Goal: Task Accomplishment & Management: Use online tool/utility

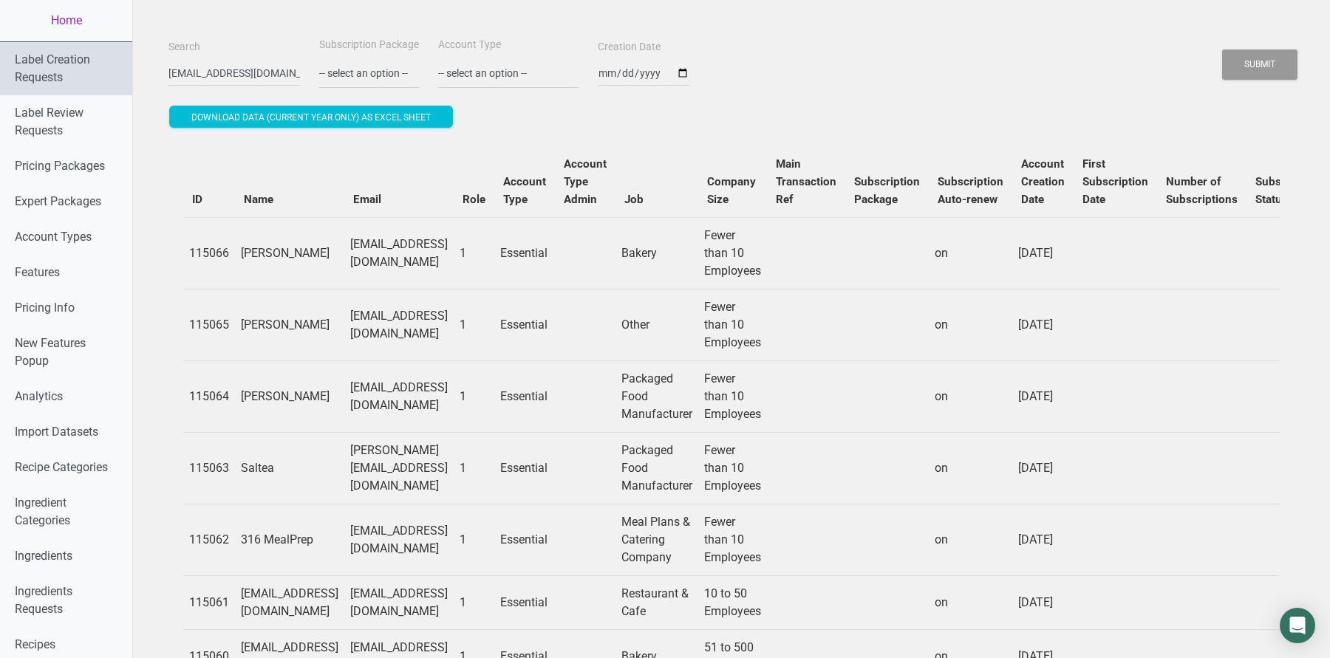
drag, startPoint x: 180, startPoint y: 67, endPoint x: 128, endPoint y: 66, distance: 51.7
type input "[DOMAIN_NAME]"
click at [1222, 49] on button "Submit" at bounding box center [1259, 64] width 75 height 30
click at [1245, 80] on div "Submit" at bounding box center [1259, 65] width 77 height 38
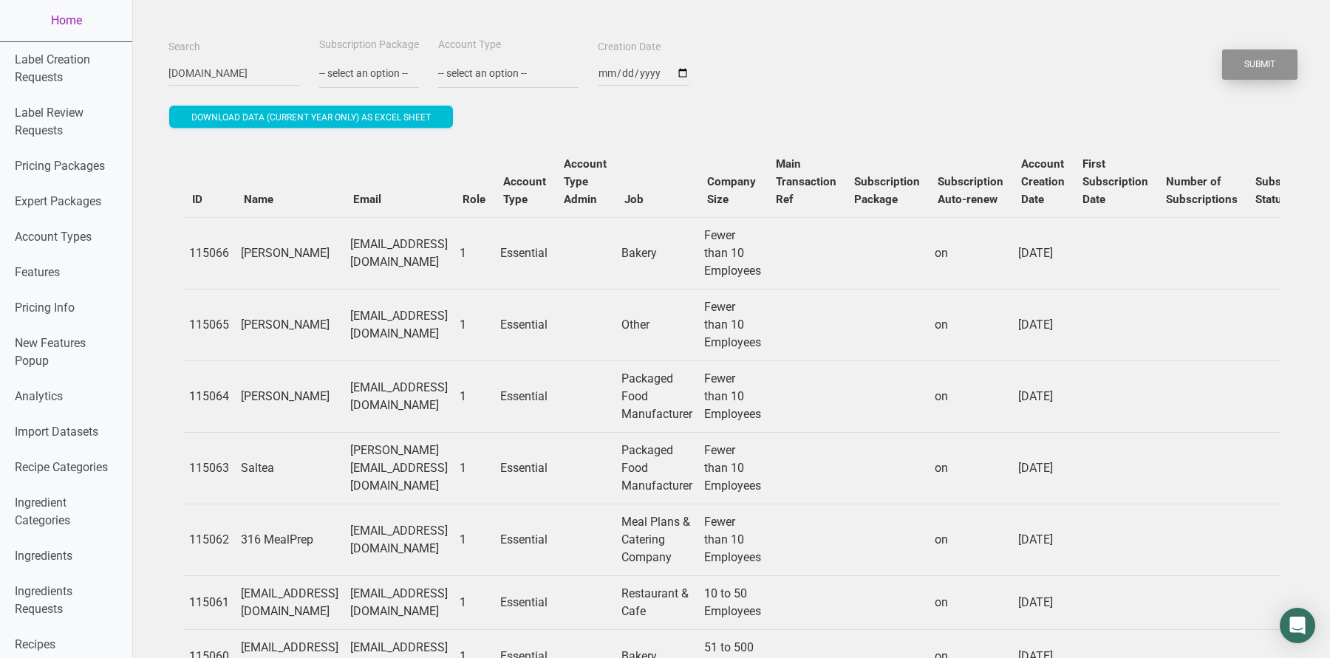
click at [1245, 66] on button "Submit" at bounding box center [1259, 64] width 75 height 30
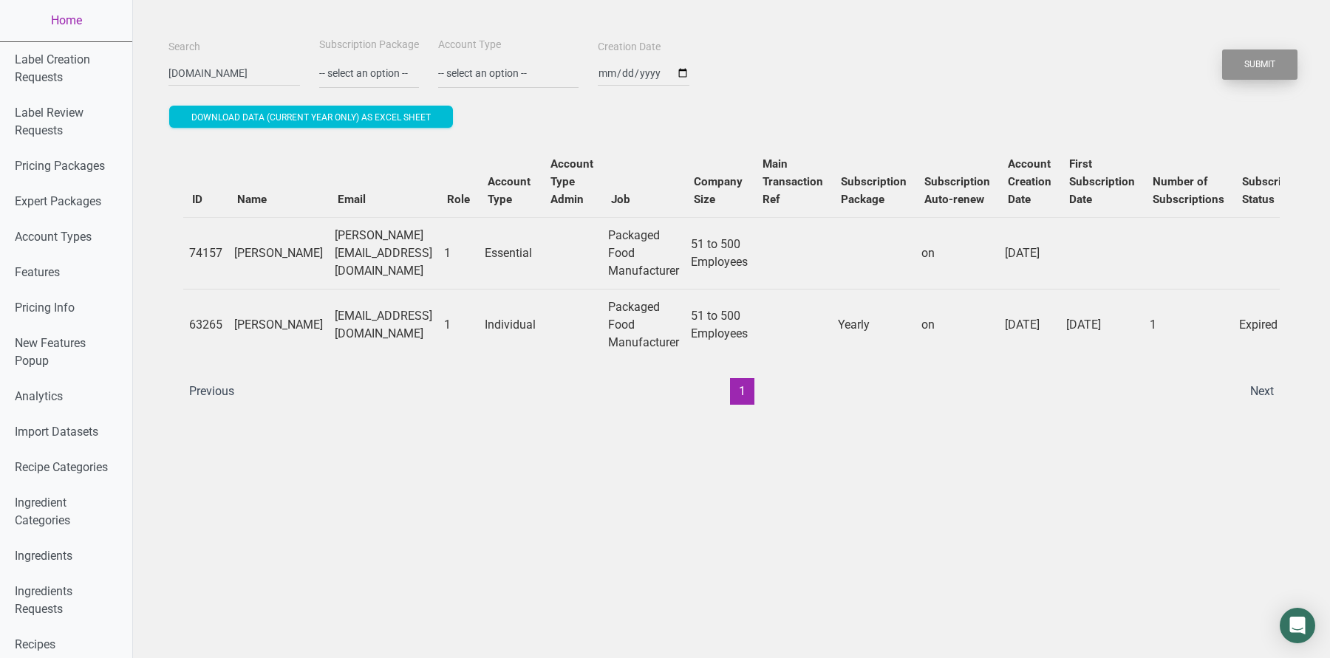
click at [1245, 66] on button "Submit" at bounding box center [1259, 64] width 75 height 30
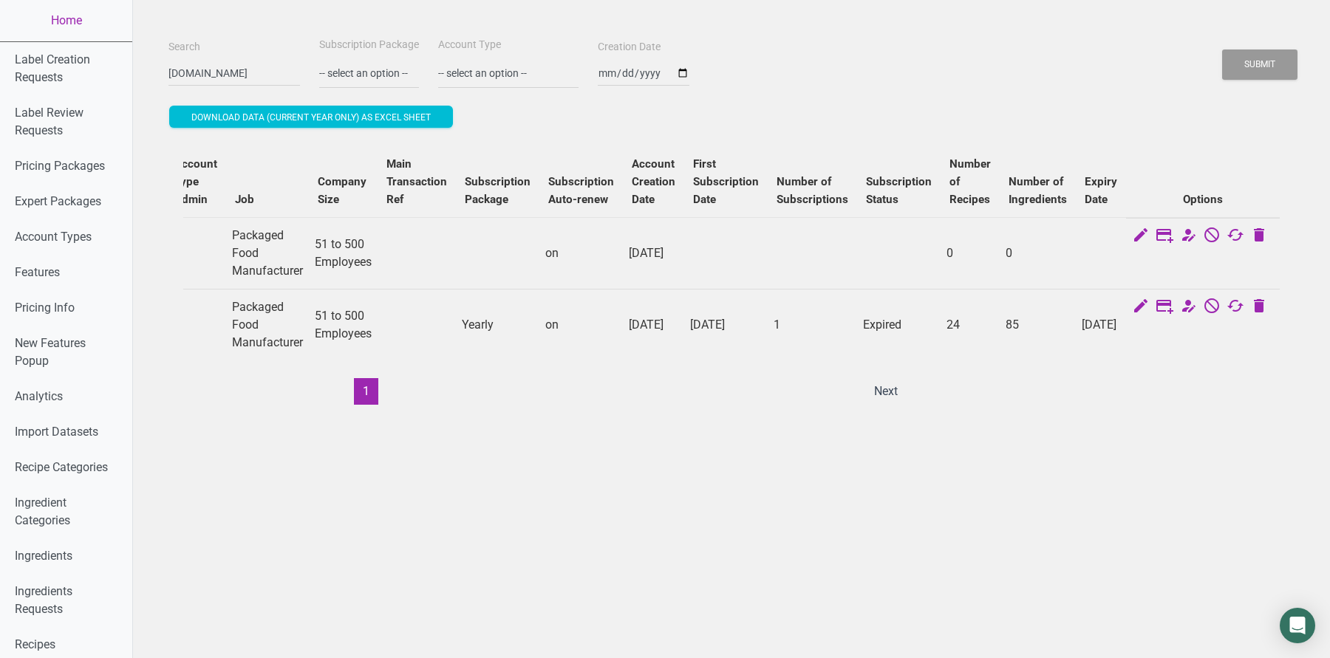
drag, startPoint x: 941, startPoint y: 323, endPoint x: 1033, endPoint y: 324, distance: 91.6
click at [1031, 325] on tr "63265 [PERSON_NAME] [EMAIL_ADDRESS][DOMAIN_NAME] 1 Individual Packaged Food Man…" at bounding box center [543, 325] width 1472 height 72
click at [949, 335] on td "24" at bounding box center [969, 325] width 59 height 72
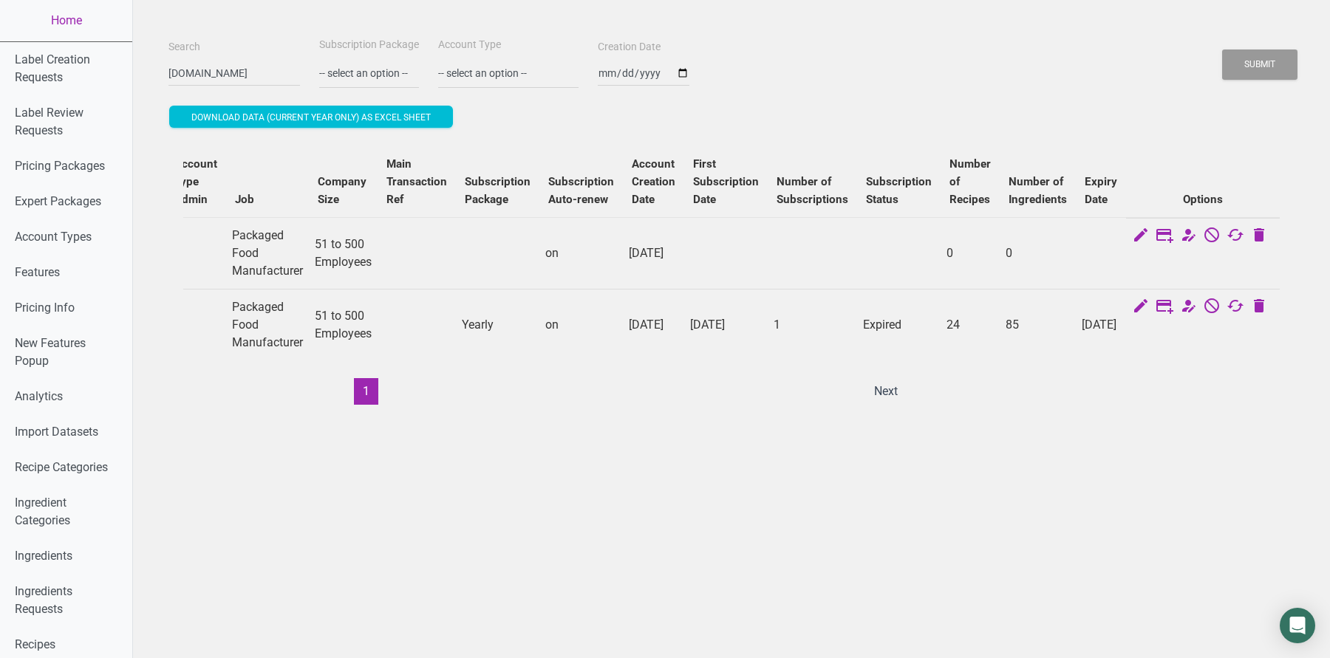
scroll to position [0, 0]
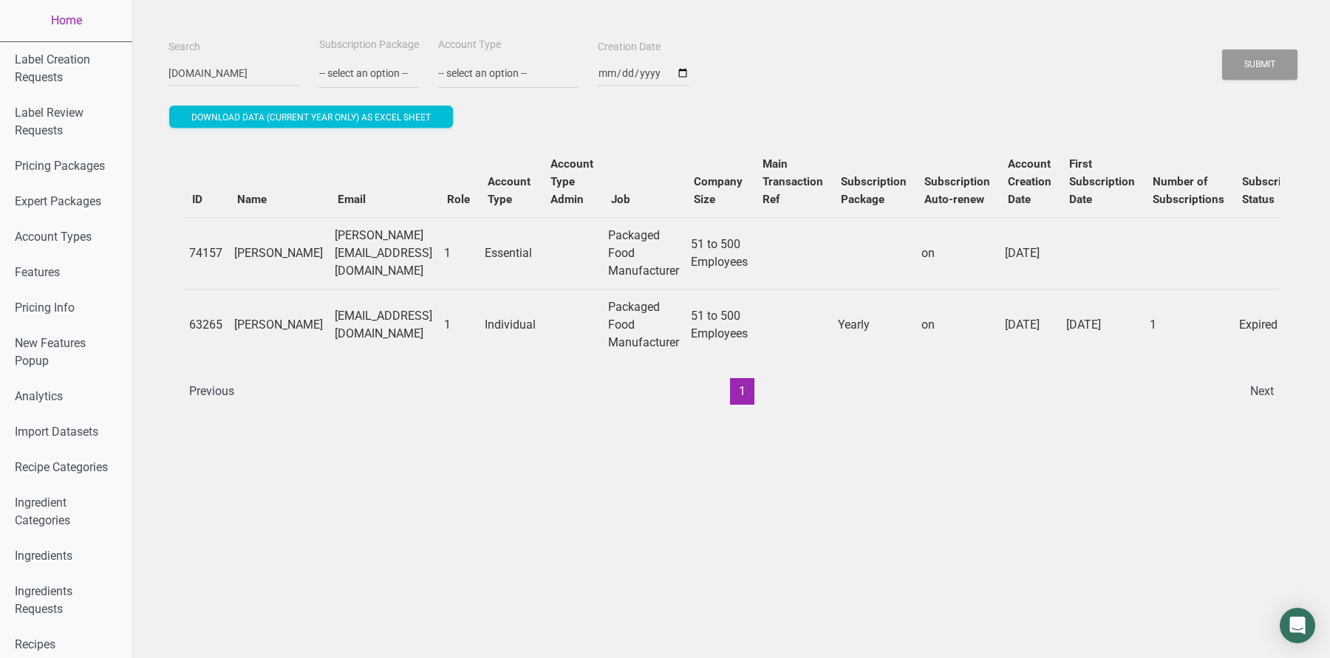
drag, startPoint x: 355, startPoint y: 320, endPoint x: 448, endPoint y: 323, distance: 93.1
click at [438, 323] on td "[EMAIL_ADDRESS][DOMAIN_NAME]" at bounding box center [383, 325] width 109 height 72
copy td "[DOMAIN_NAME]"
